Goal: Information Seeking & Learning: Learn about a topic

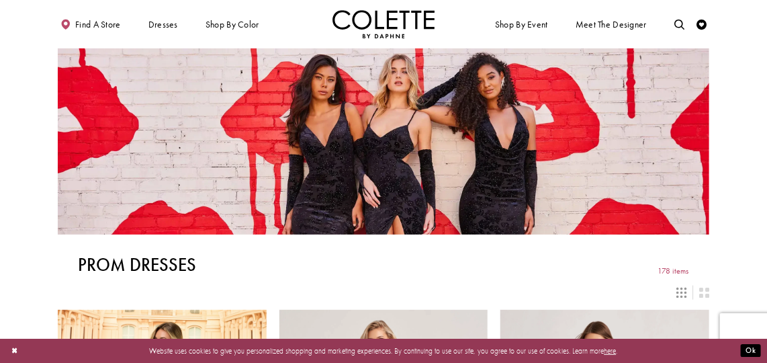
click at [490, 281] on div "Layout Controls" at bounding box center [384, 292] width 664 height 22
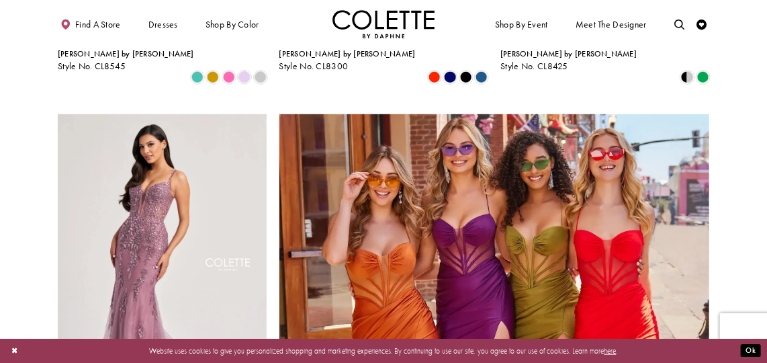
scroll to position [2076, 0]
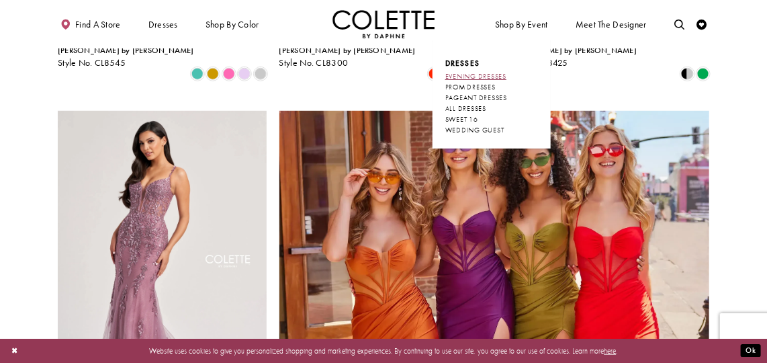
click at [494, 75] on span "EVENING DRESSES" at bounding box center [475, 76] width 61 height 9
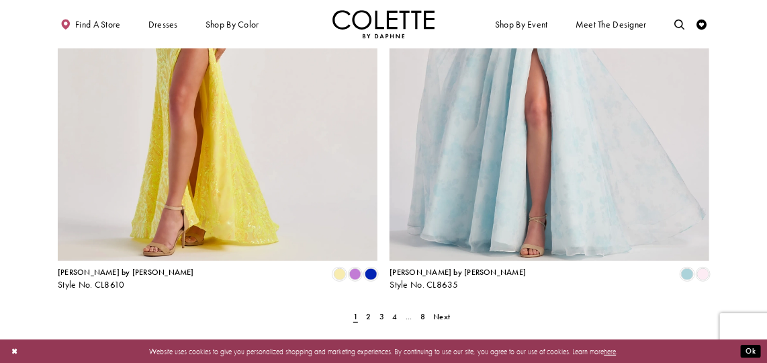
scroll to position [1832, 0]
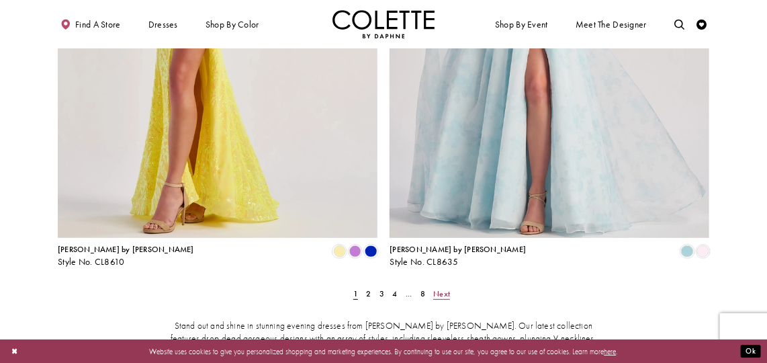
click at [437, 288] on span "Next" at bounding box center [441, 293] width 17 height 11
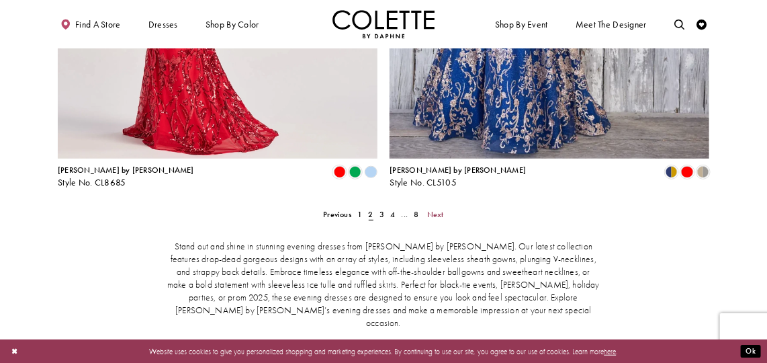
scroll to position [1887, 0]
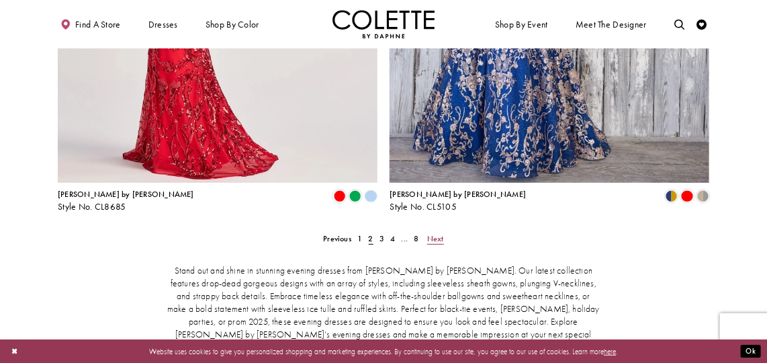
click at [437, 233] on span "Next" at bounding box center [435, 238] width 17 height 11
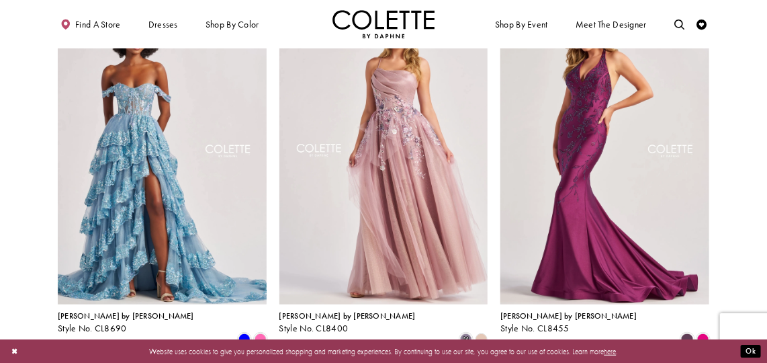
scroll to position [103, 0]
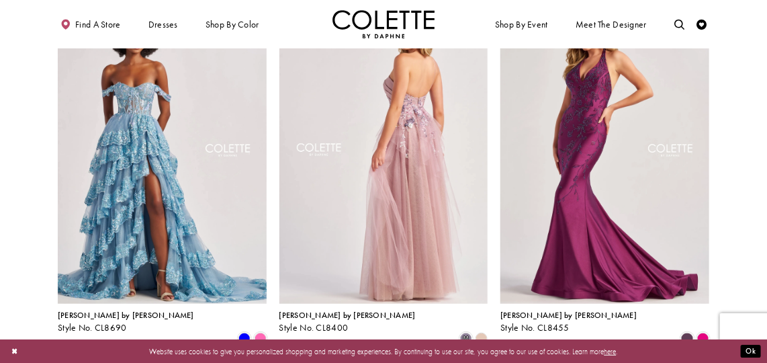
click at [399, 208] on img "Visit Colette by Daphne Style No. CL8400 Page" at bounding box center [383, 152] width 209 height 304
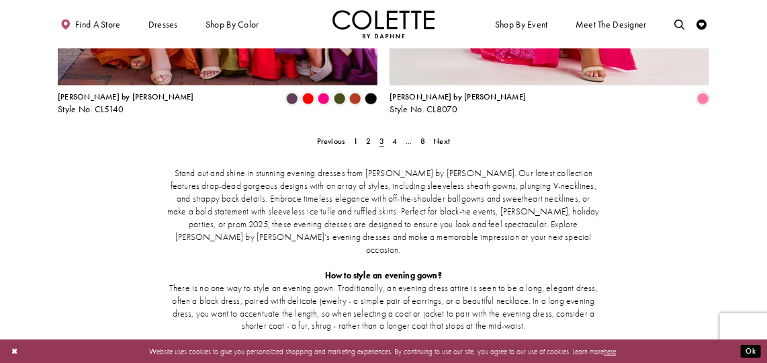
scroll to position [1960, 0]
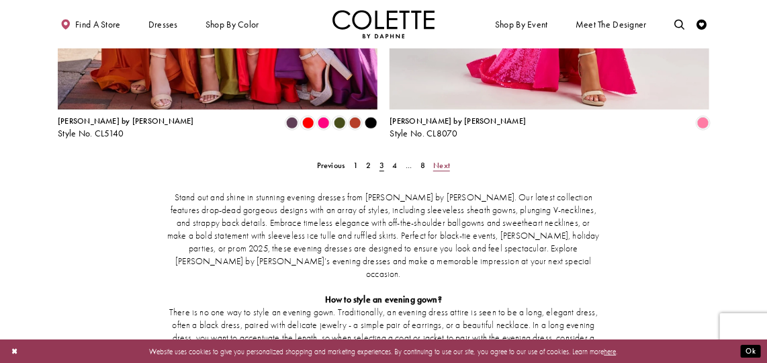
click at [443, 160] on span "Next" at bounding box center [441, 165] width 17 height 11
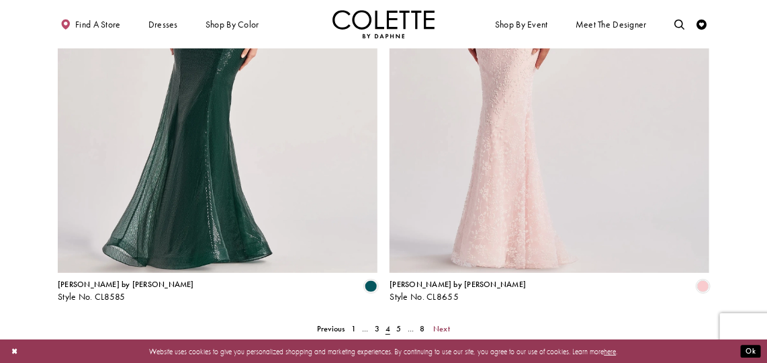
scroll to position [1813, 0]
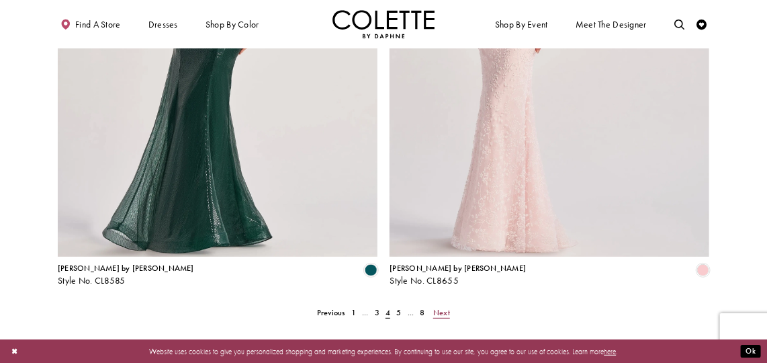
click at [439, 307] on span "Next" at bounding box center [441, 312] width 17 height 11
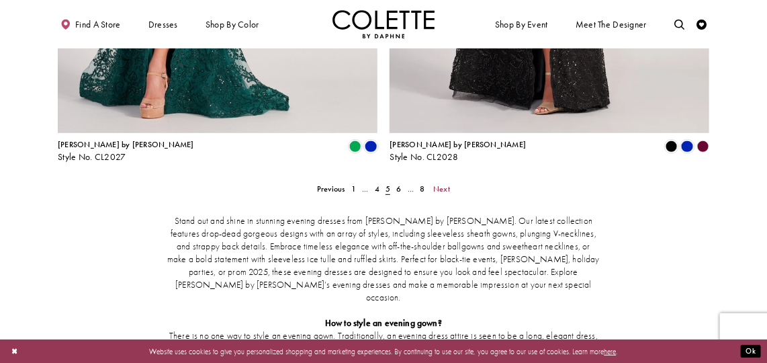
scroll to position [1960, 0]
